Goal: Navigation & Orientation: Find specific page/section

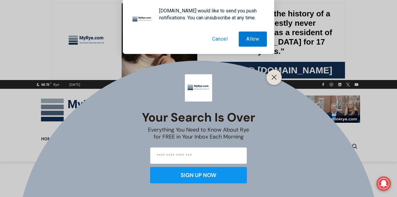
click at [221, 40] on button "Cancel" at bounding box center [219, 38] width 31 height 15
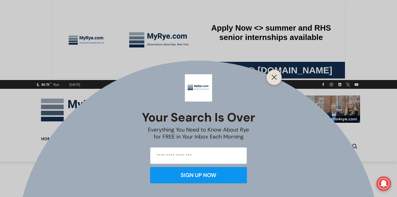
click at [279, 80] on div at bounding box center [274, 77] width 15 height 15
click at [276, 76] on icon "Close" at bounding box center [273, 76] width 5 height 5
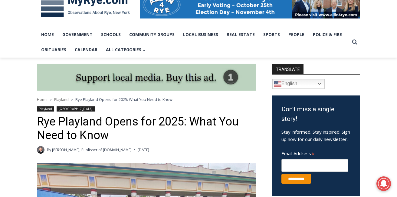
scroll to position [114, 0]
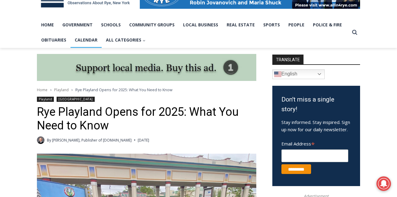
click at [86, 42] on link "Calendar" at bounding box center [85, 39] width 31 height 15
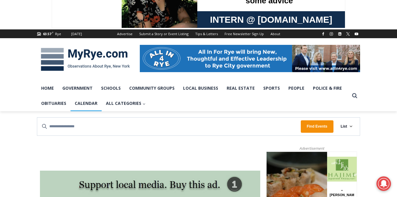
scroll to position [50, 0]
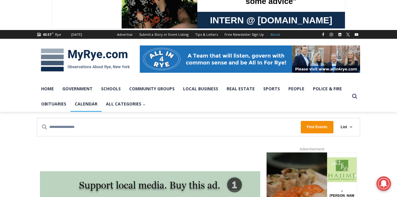
click at [271, 37] on link "About" at bounding box center [275, 34] width 16 height 9
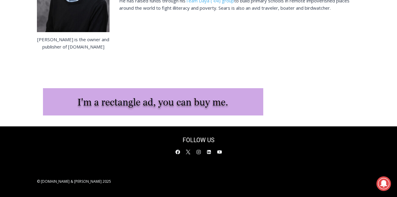
scroll to position [334, 0]
